Goal: Task Accomplishment & Management: Manage account settings

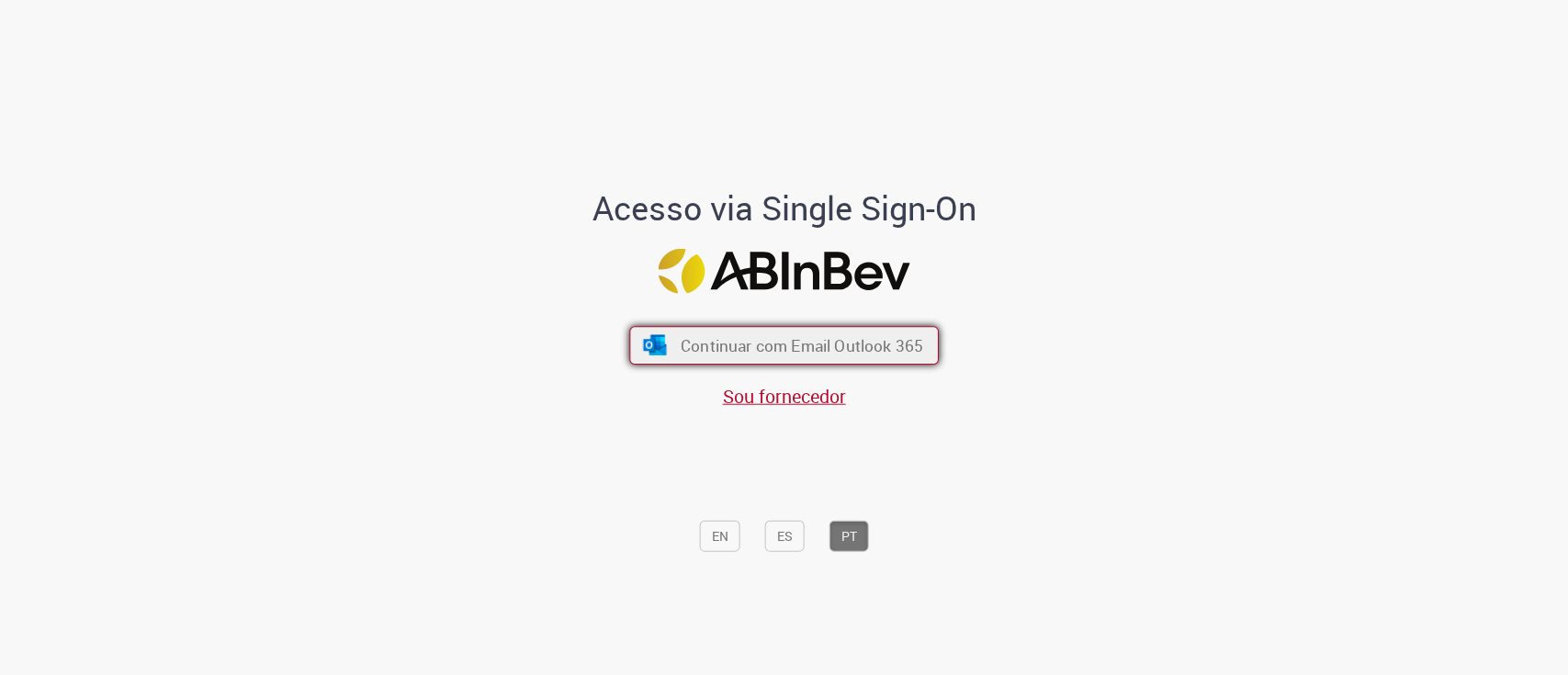
click at [800, 336] on span "Continuar com Email Outlook 365" at bounding box center [801, 345] width 243 height 21
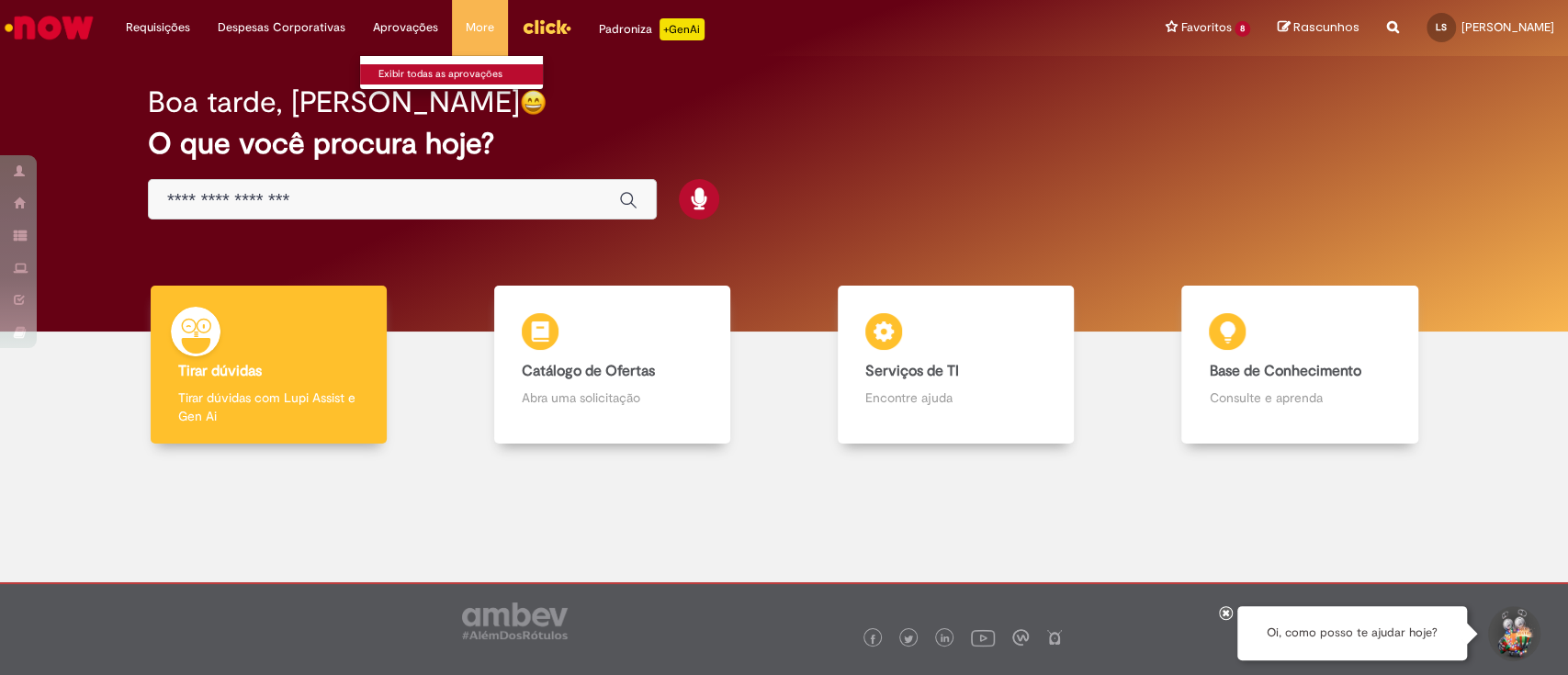
click at [417, 72] on link "Exibir todas as aprovações" at bounding box center [460, 74] width 202 height 20
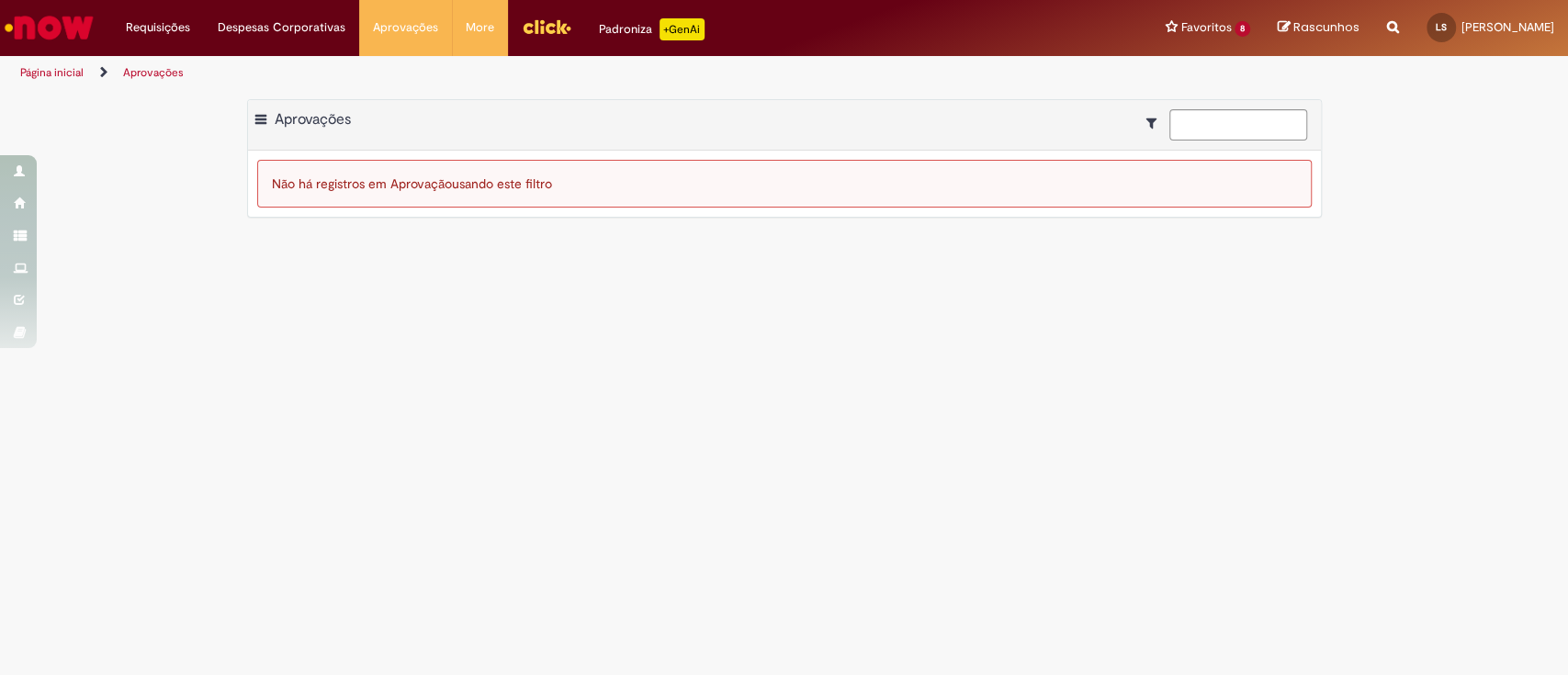
click at [248, 113] on div "Exportar como PDF Exportar como Excel Exportar como CSV Aprovações" at bounding box center [785, 126] width 1073 height 50
click at [257, 117] on span at bounding box center [260, 120] width 11 height 18
click at [762, 423] on main "Aprovações Exportar como PDF Exportar como Excel Exportar como CSV Aprovações N…" at bounding box center [784, 382] width 1568 height 585
